Goal: Browse casually

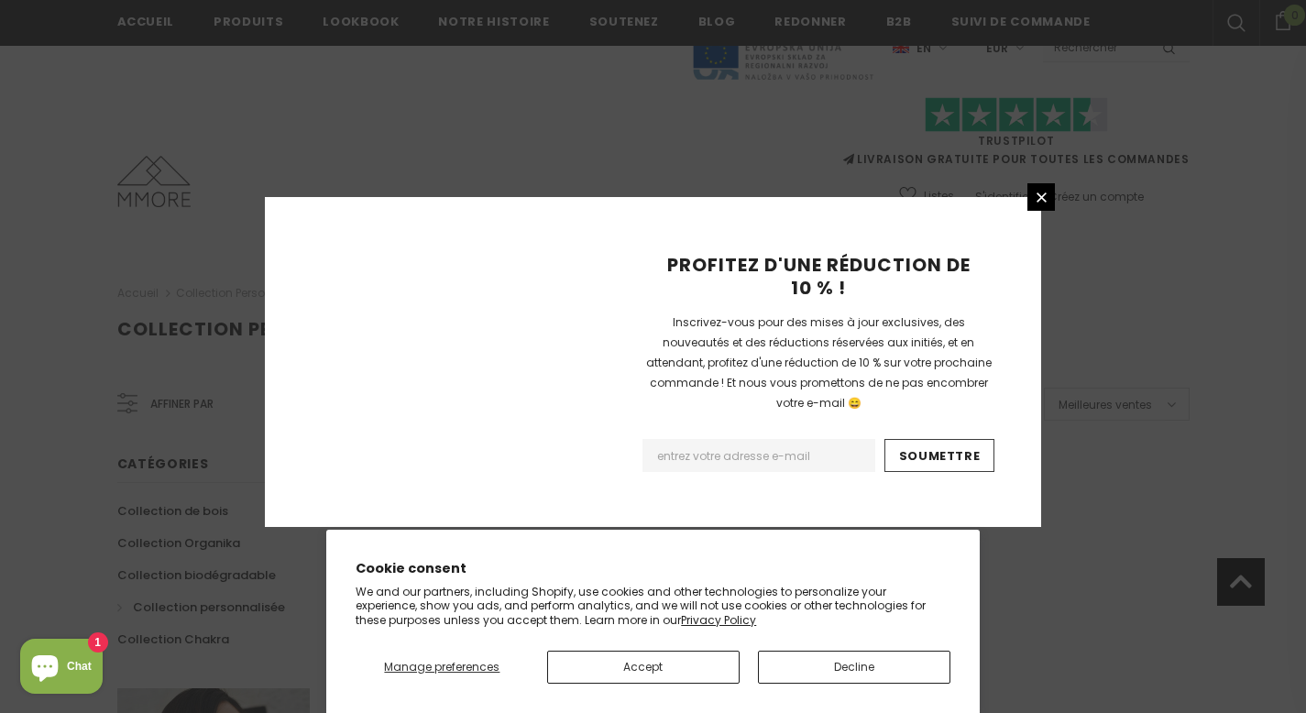
scroll to position [1210, 0]
